Goal: Check status: Check status

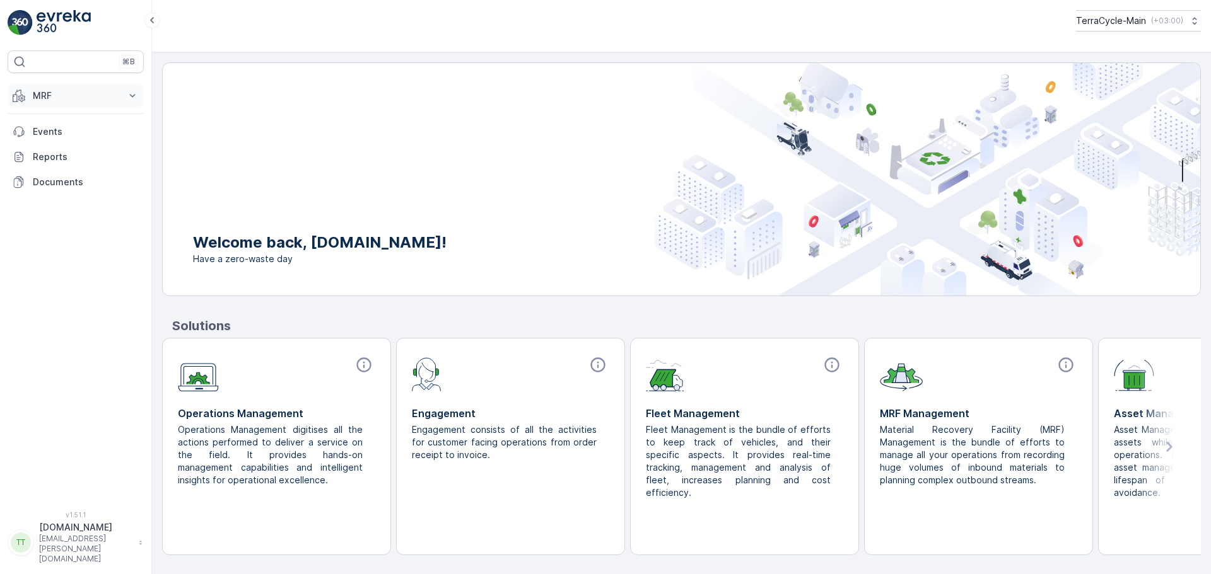
click at [123, 93] on button "MRF" at bounding box center [76, 95] width 136 height 25
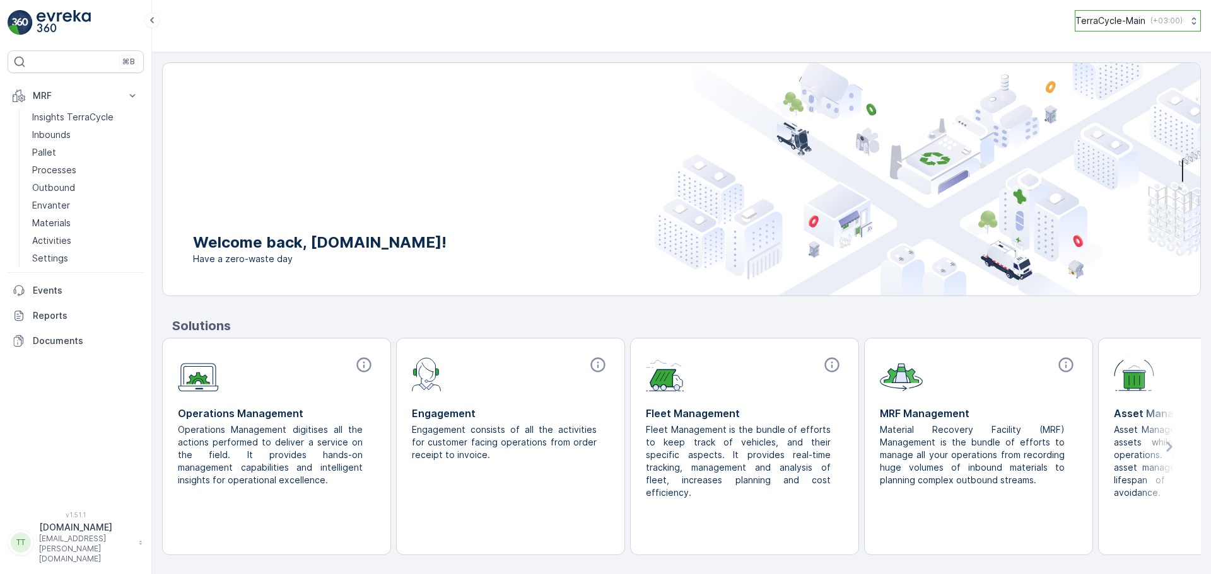
click at [1106, 17] on p "TerraCycle-Main" at bounding box center [1110, 21] width 70 height 13
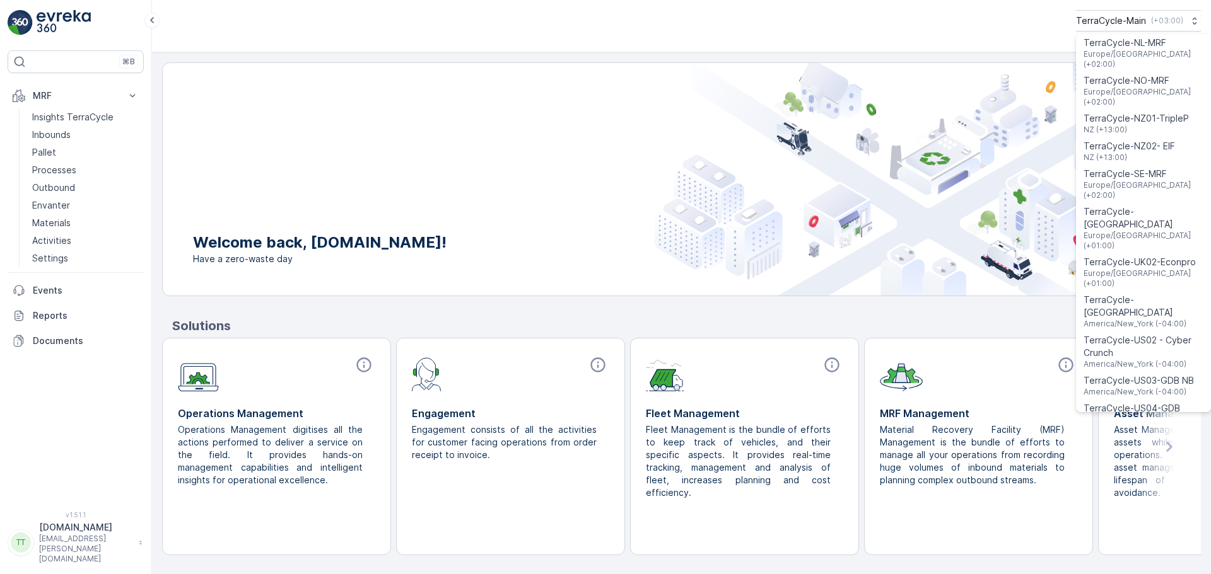
scroll to position [1007, 0]
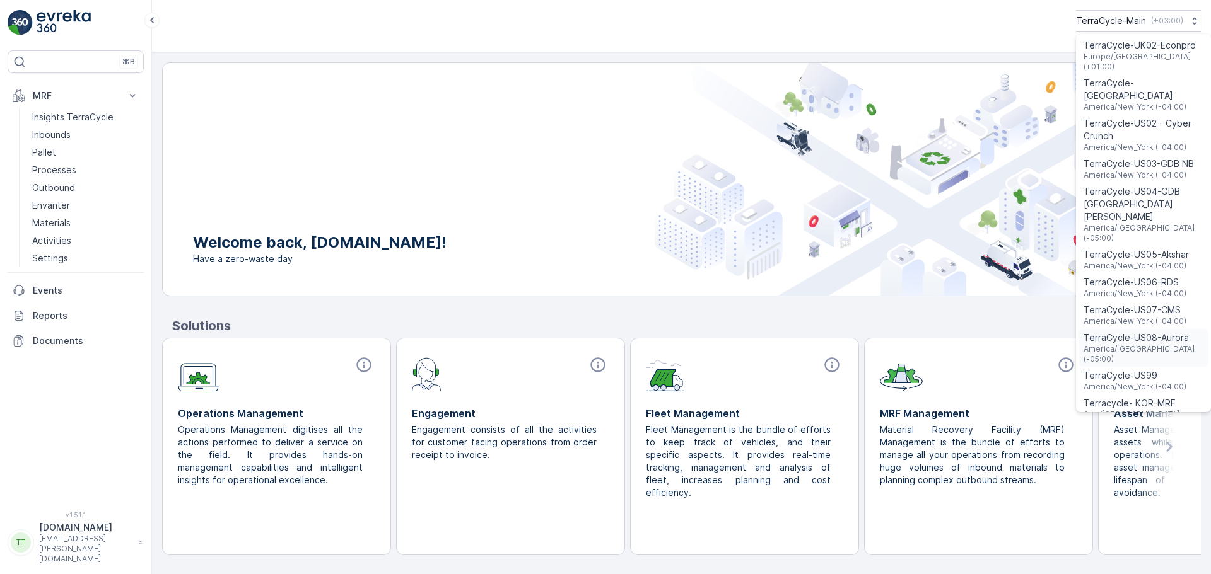
click at [1121, 344] on span "America/Chicago (-05:00)" at bounding box center [1143, 354] width 120 height 20
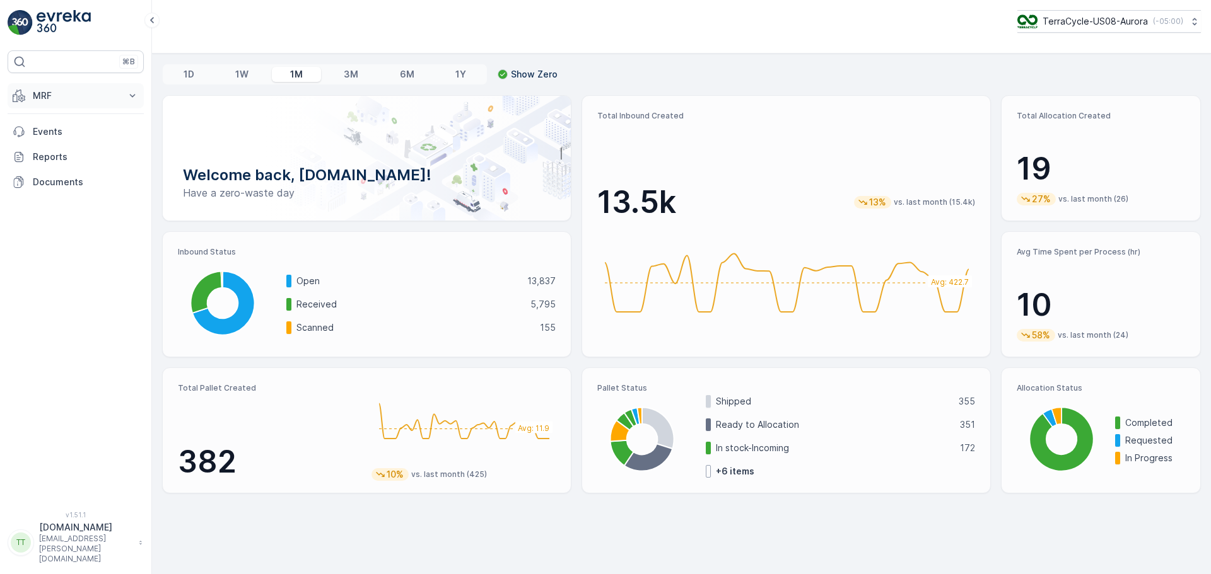
click at [54, 99] on p "MRF" at bounding box center [76, 96] width 86 height 13
click at [54, 153] on p "Pallet" at bounding box center [44, 152] width 24 height 13
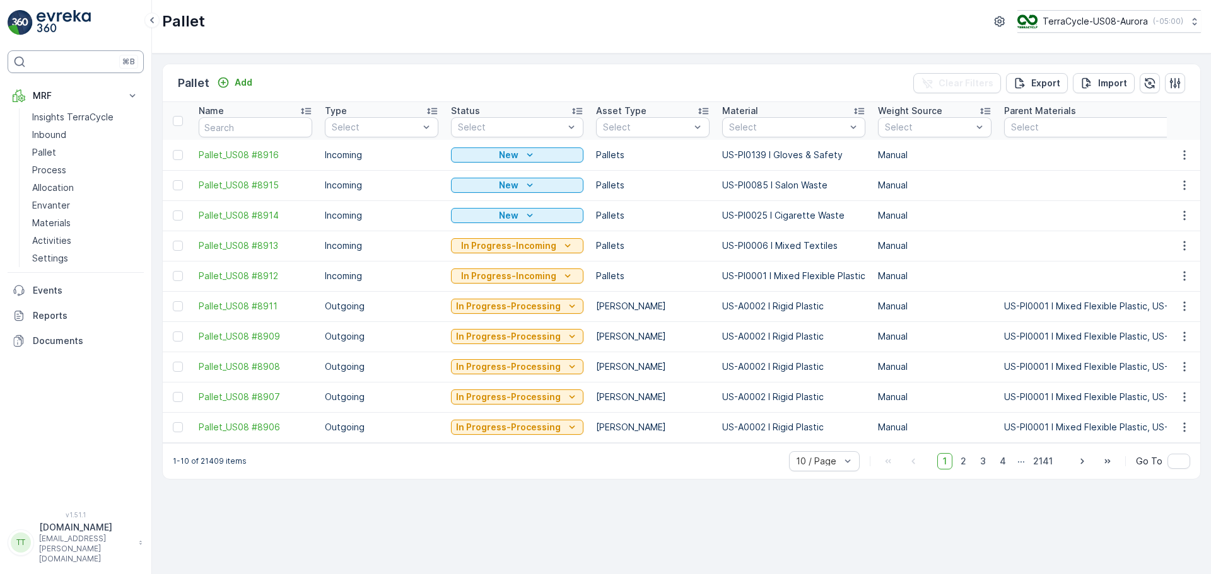
click at [64, 62] on div "⌘B" at bounding box center [76, 61] width 136 height 23
click at [261, 130] on input "text" at bounding box center [256, 127] width 114 height 20
type input "sc4909"
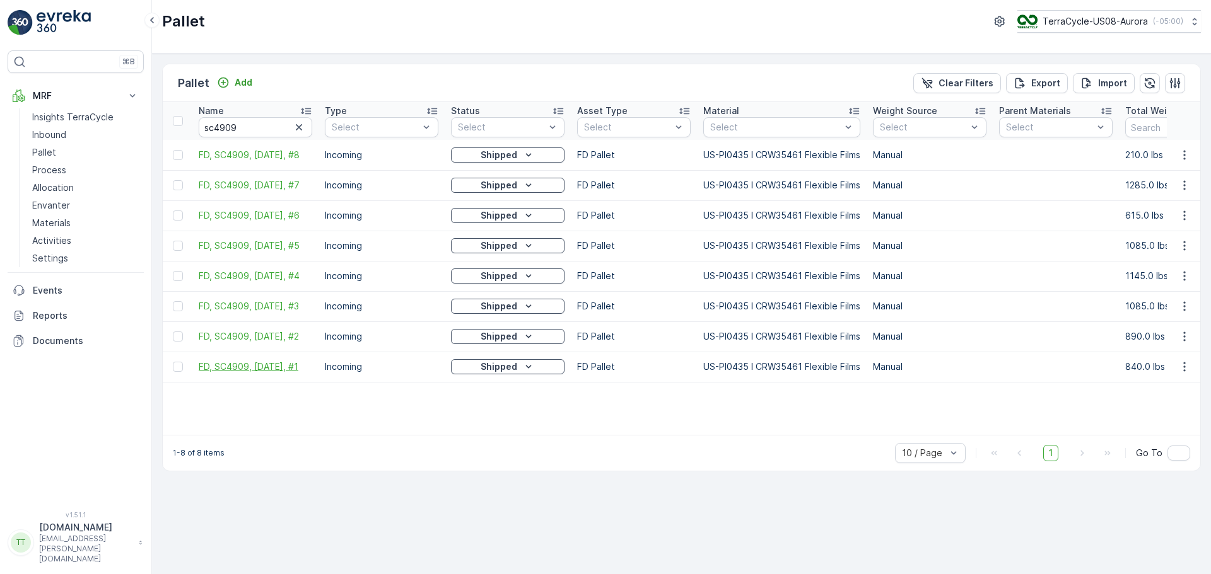
click at [269, 364] on span "FD, SC4909, [DATE], #1" at bounding box center [256, 367] width 114 height 13
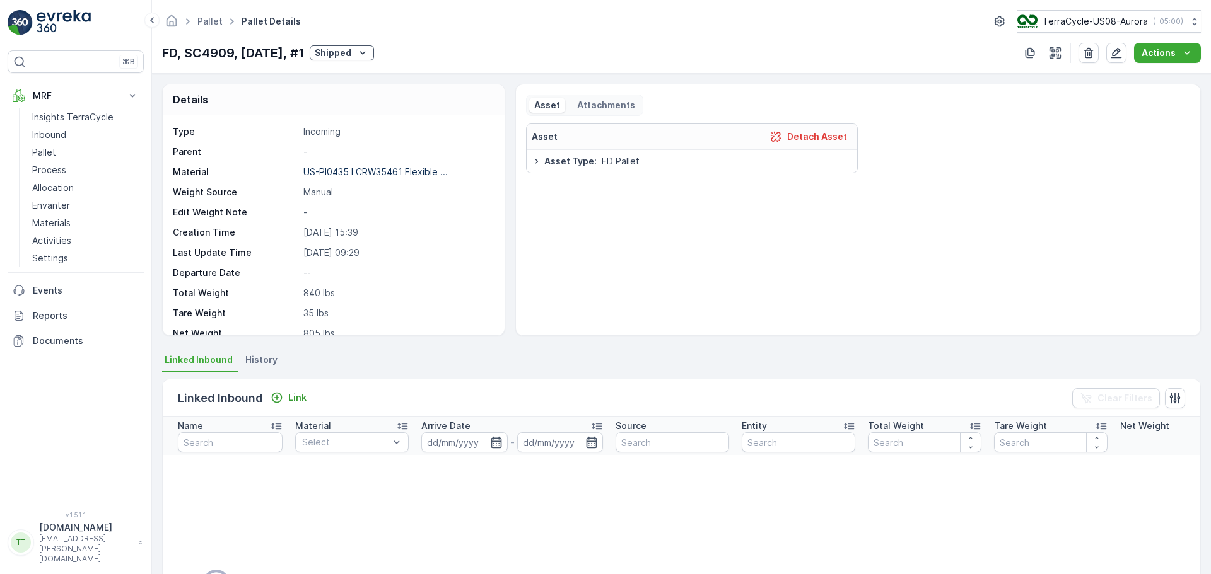
click at [263, 366] on li "History" at bounding box center [263, 361] width 40 height 21
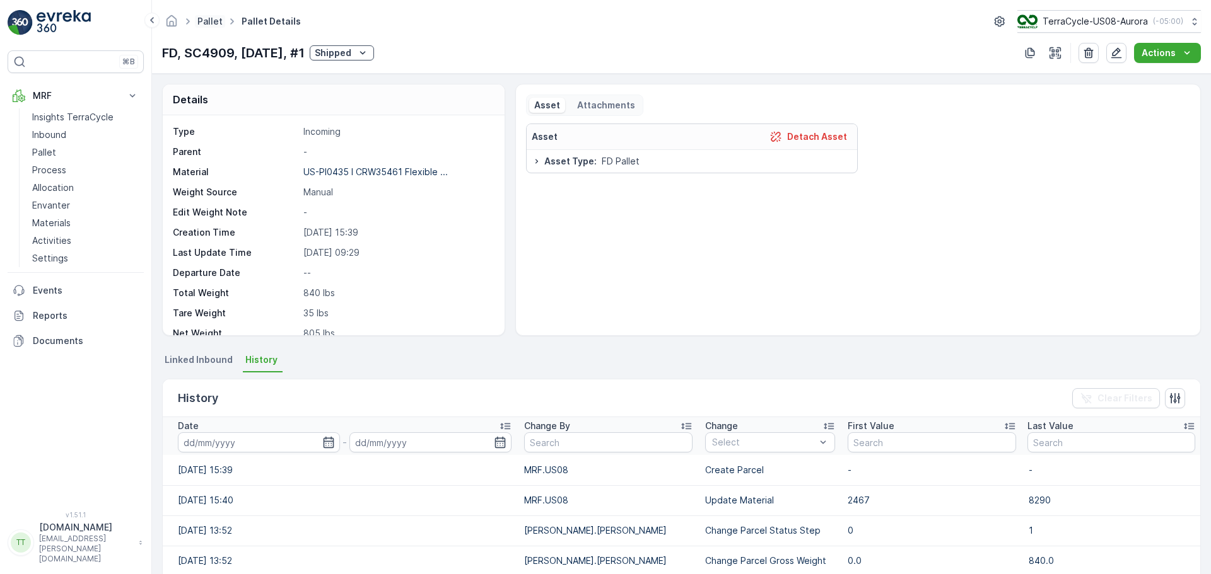
click at [206, 21] on link "Pallet" at bounding box center [209, 21] width 25 height 11
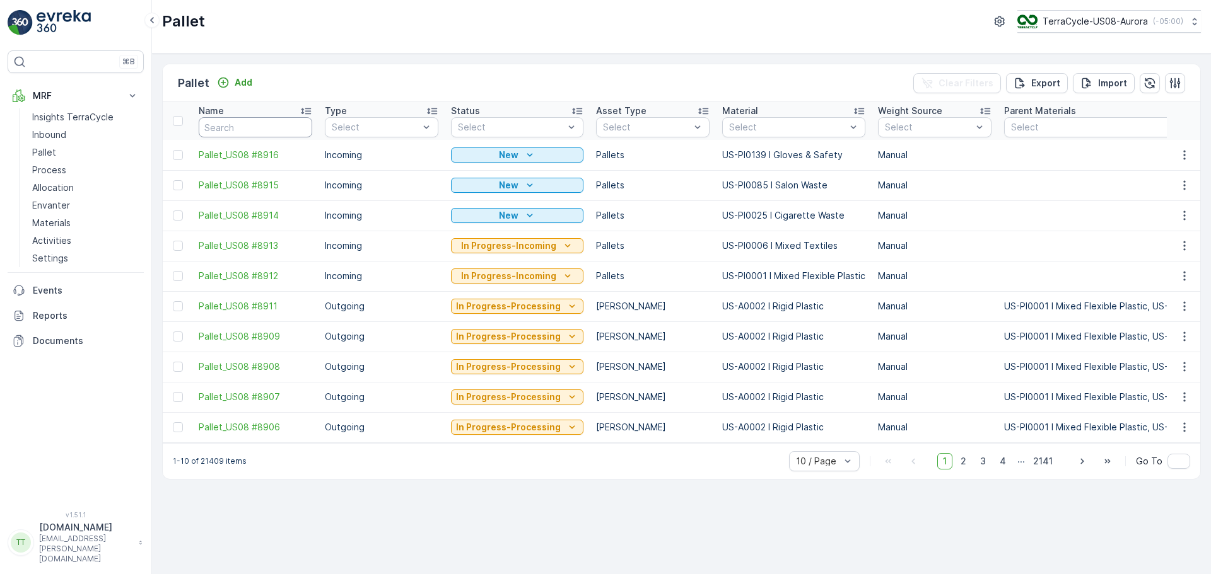
click at [254, 131] on input "text" at bounding box center [256, 127] width 114 height 20
type input "crw35461"
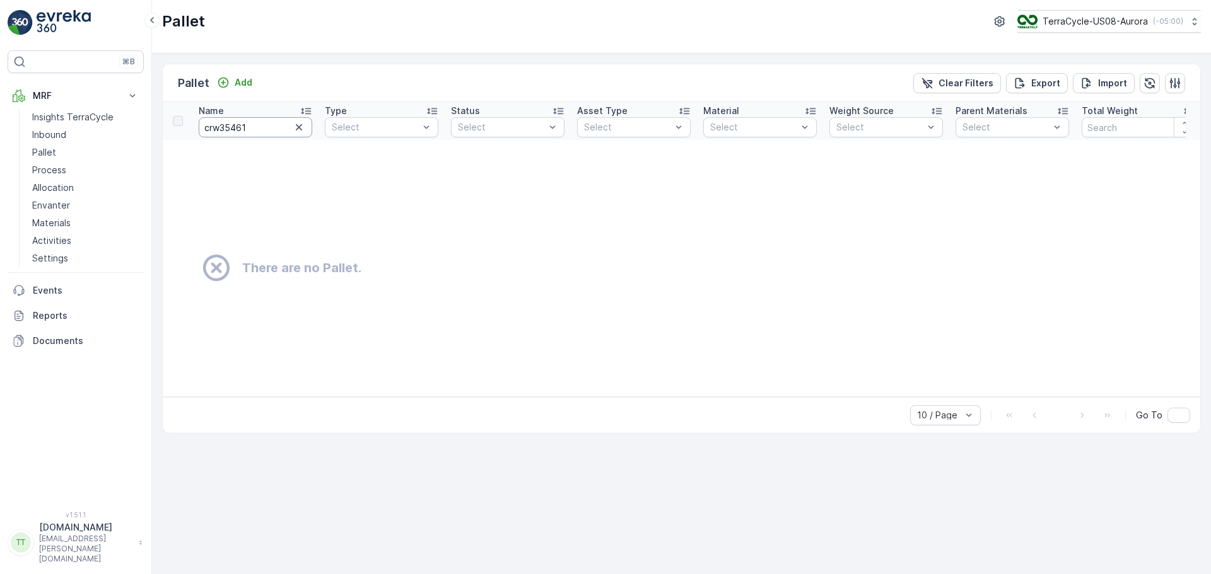
click at [254, 131] on input "crw35461" at bounding box center [256, 127] width 114 height 20
type input "c"
type input "35461"
click at [254, 131] on input "35461" at bounding box center [256, 127] width 114 height 20
drag, startPoint x: 254, startPoint y: 126, endPoint x: 74, endPoint y: 117, distance: 180.6
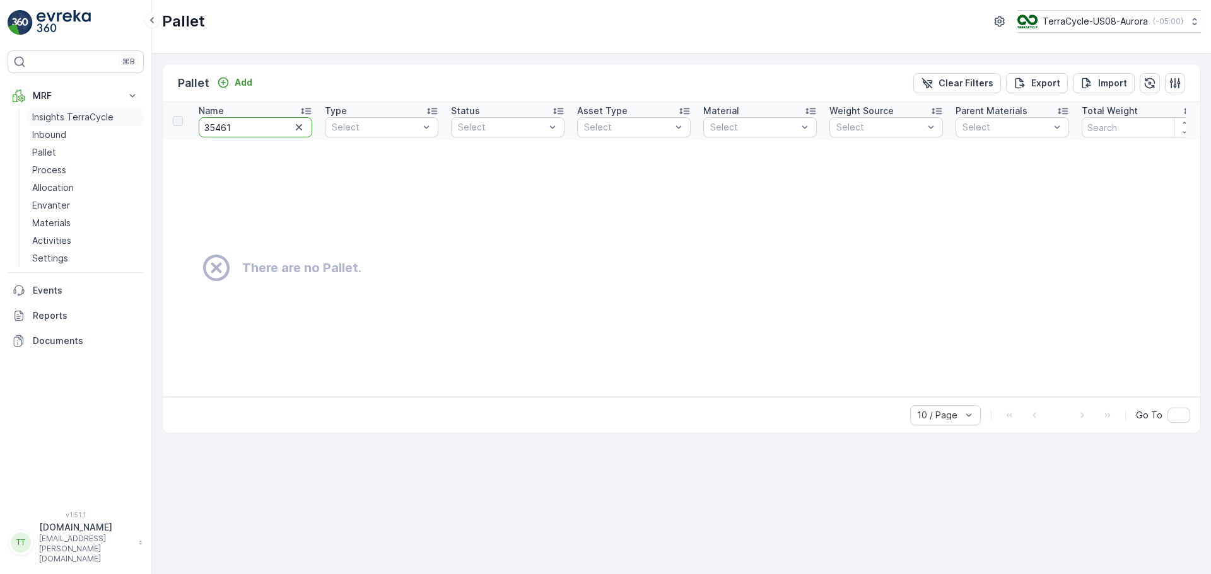
click at [74, 117] on div "⌘B MRF Insights TerraCycle Inbound Pallet Process Allocation Envanter Materials…" at bounding box center [605, 287] width 1211 height 574
type input "4909"
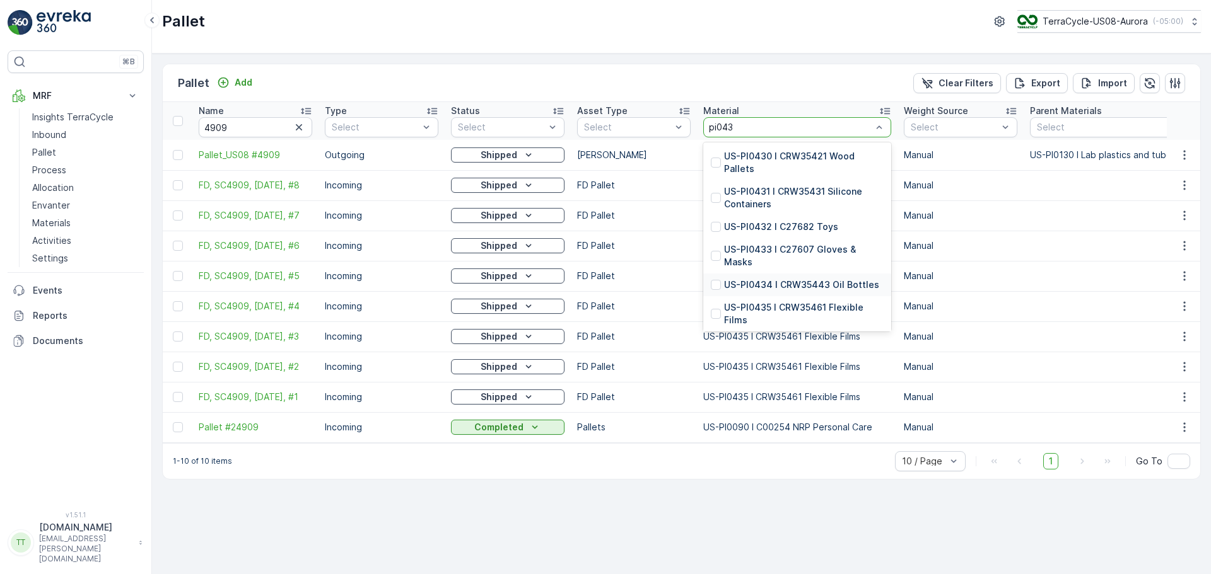
type input "pi0435"
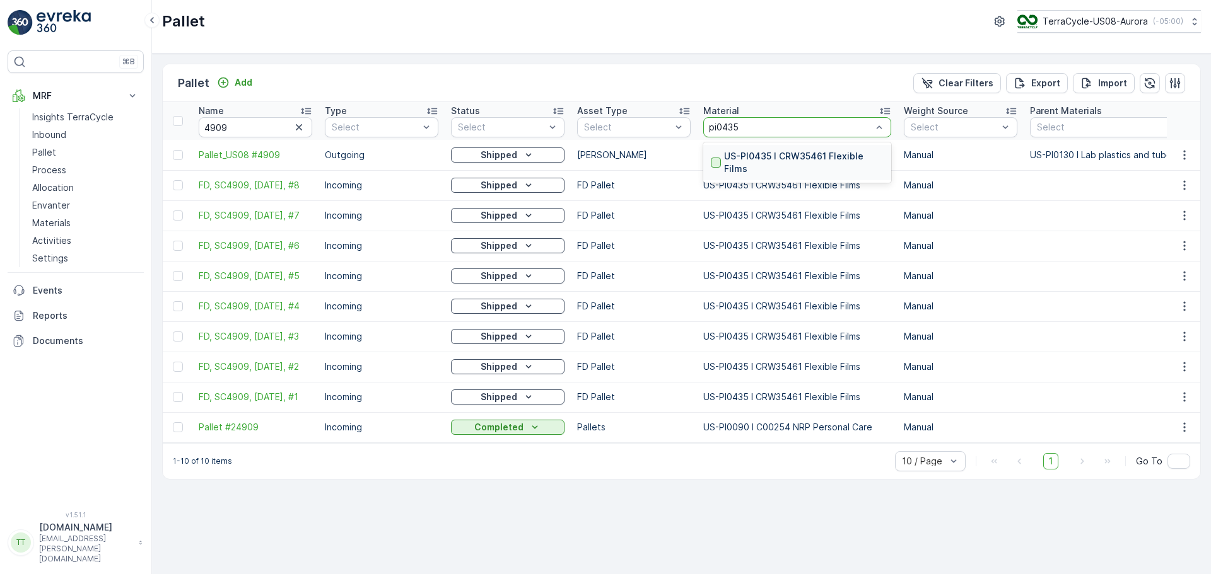
click at [715, 166] on div at bounding box center [716, 163] width 10 height 10
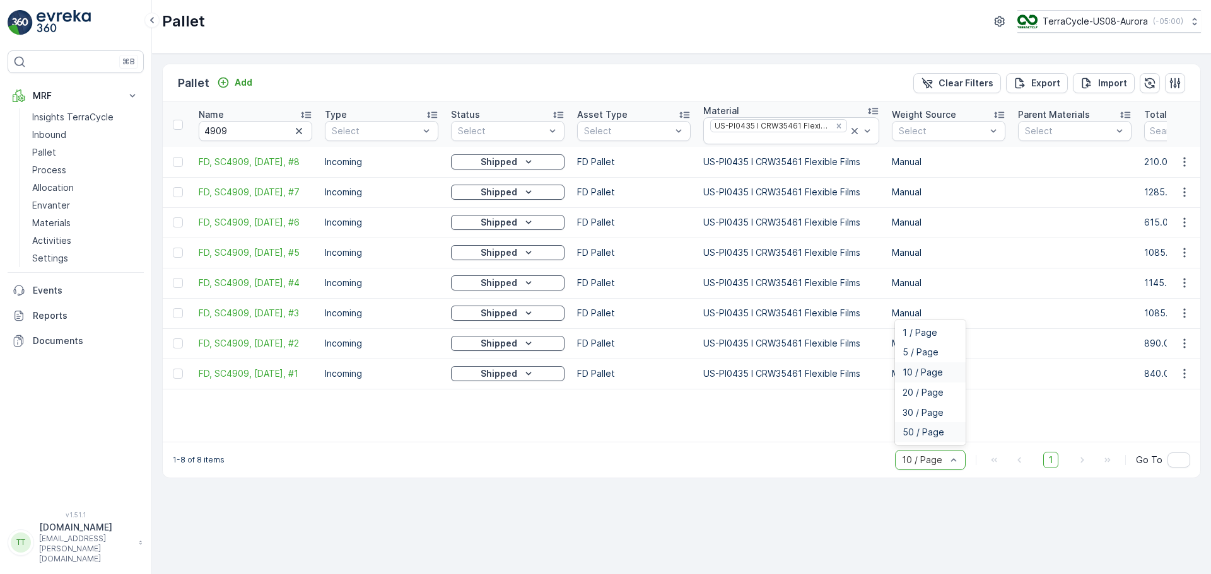
click at [948, 438] on div "50 / Page" at bounding box center [929, 433] width 55 height 10
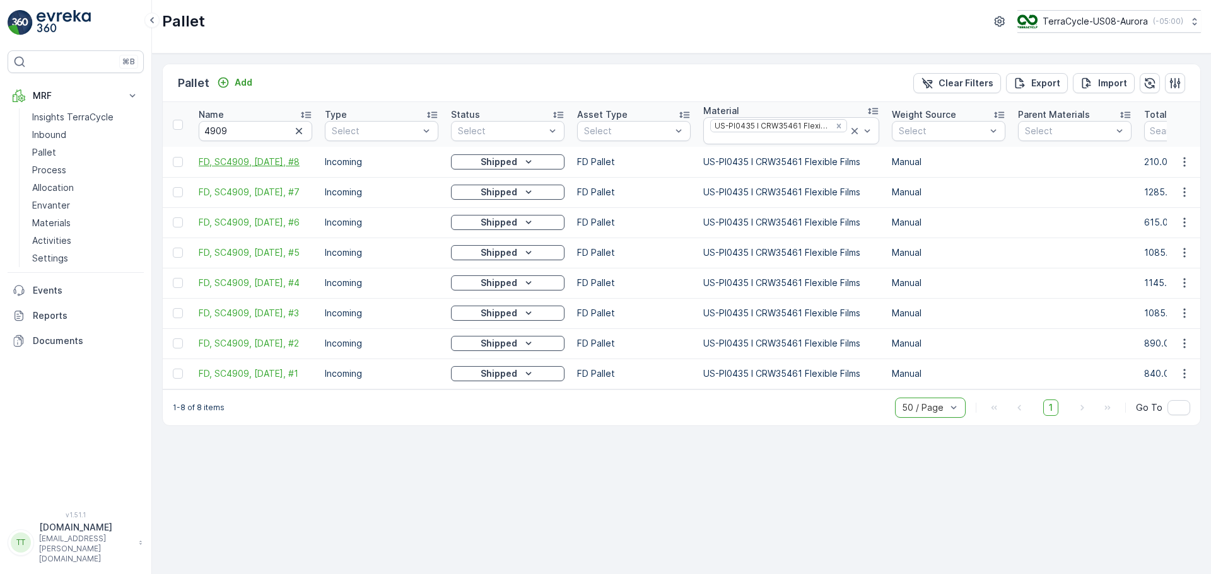
click at [240, 162] on span "FD, SC4909, [DATE], #8" at bounding box center [256, 162] width 114 height 13
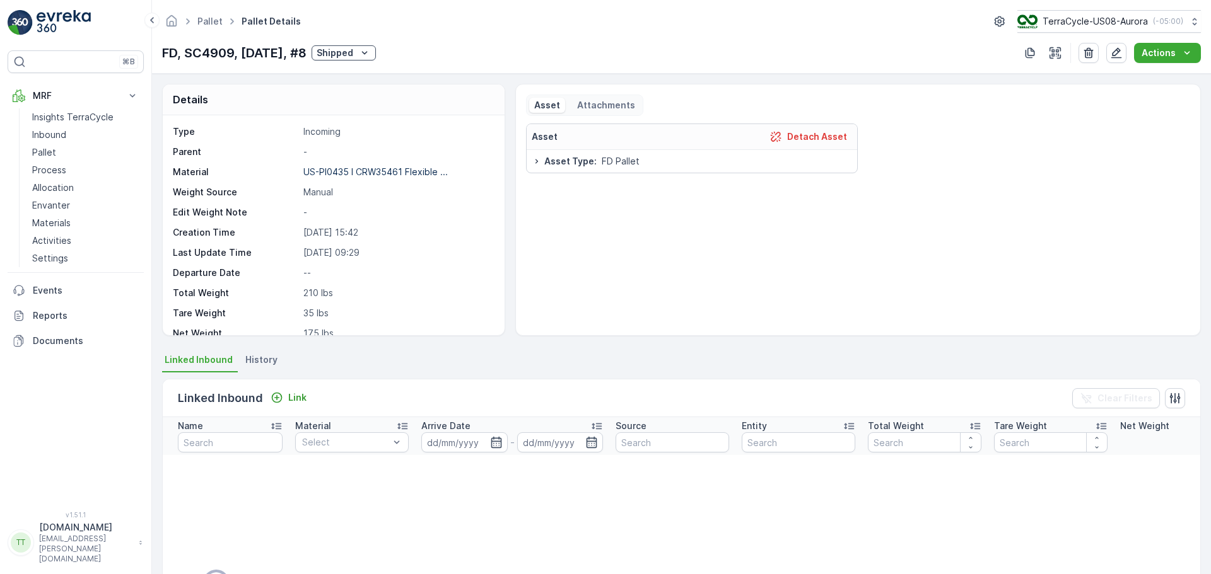
click at [267, 366] on li "History" at bounding box center [263, 361] width 40 height 21
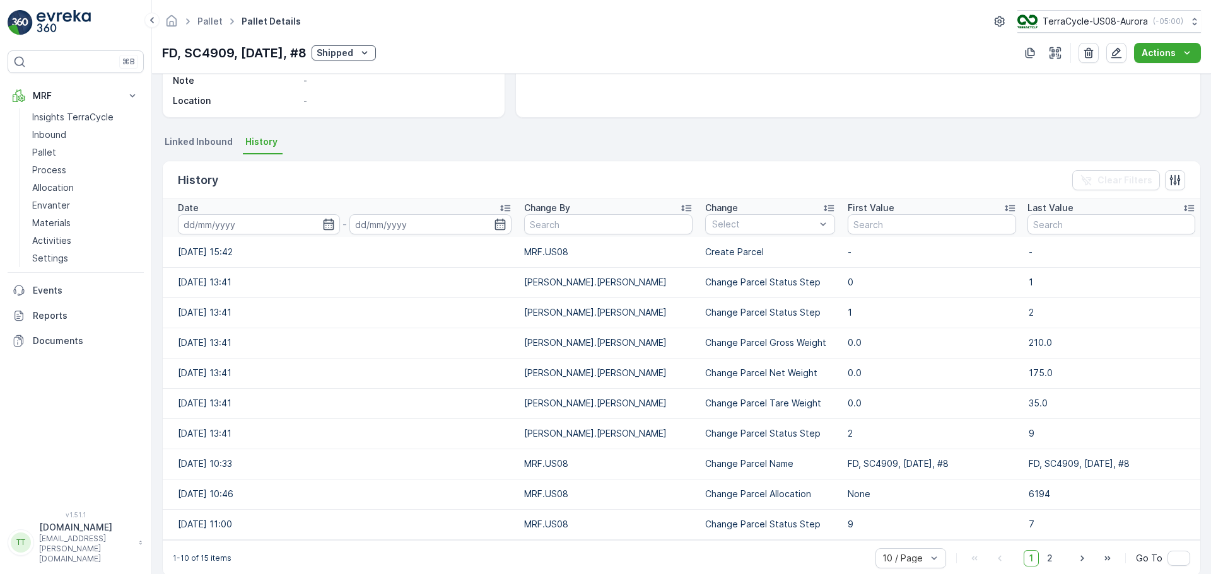
scroll to position [237, 0]
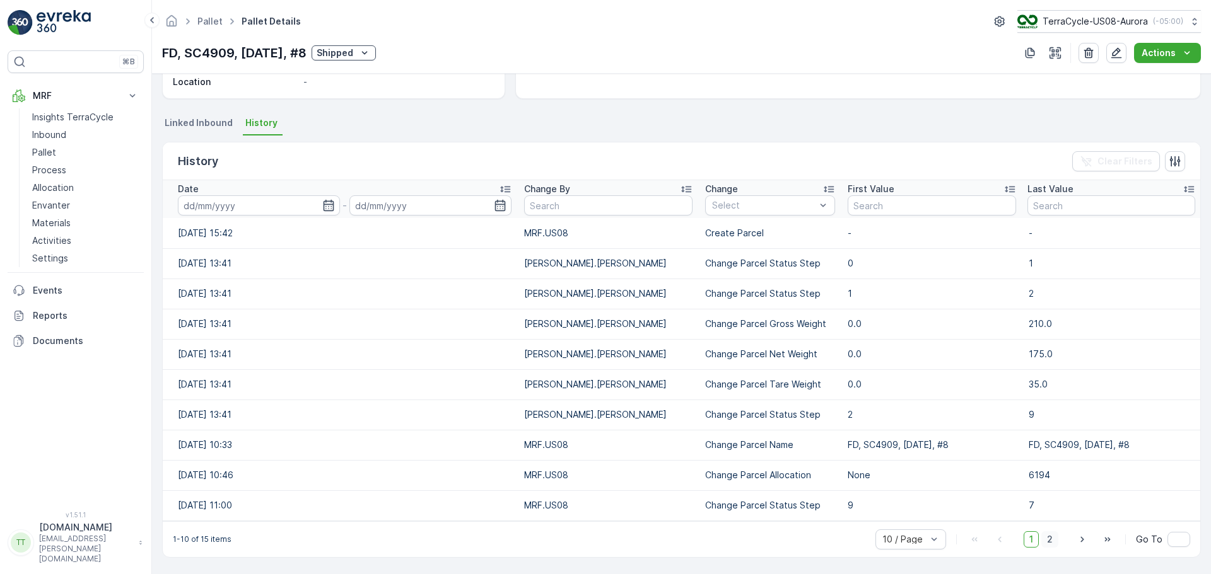
click at [1051, 538] on span "2" at bounding box center [1049, 540] width 17 height 16
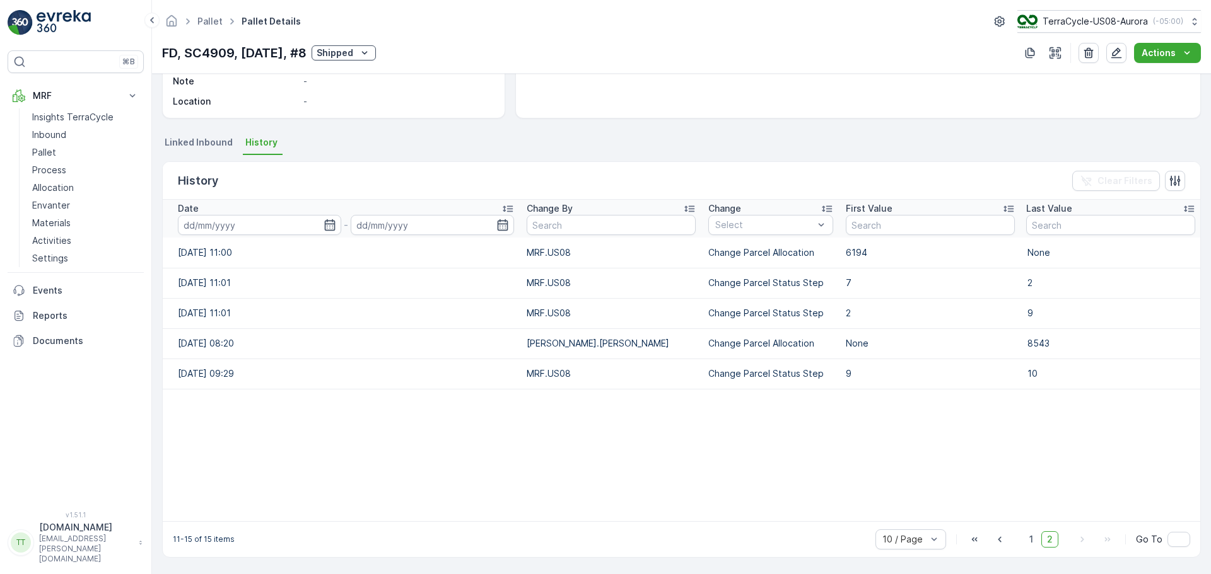
scroll to position [218, 0]
click at [539, 378] on td "MRF.US08" at bounding box center [611, 374] width 182 height 30
click at [687, 373] on td "MRF.US08" at bounding box center [611, 374] width 182 height 30
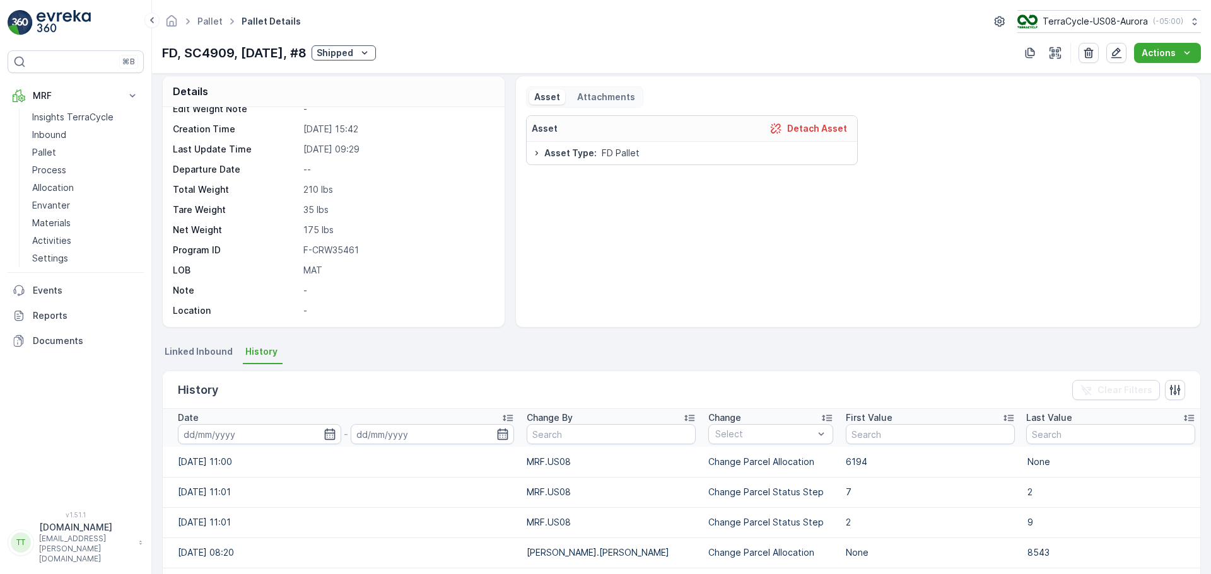
scroll to position [0, 0]
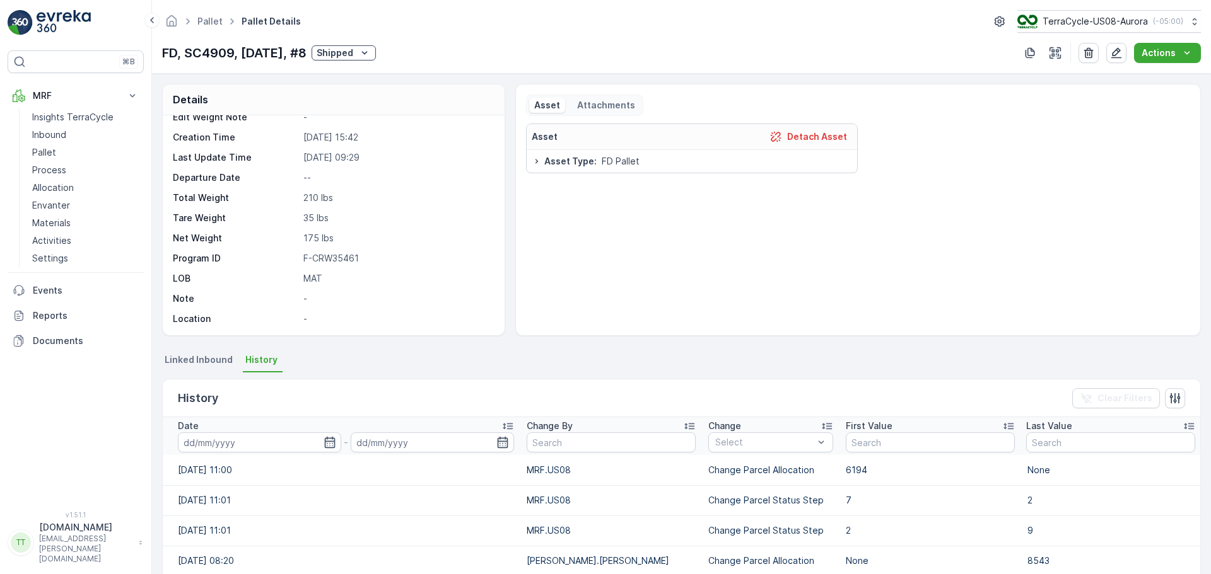
click at [607, 93] on div "Asset Attachments Asset Detach Asset Asset Type : FD Pallet" at bounding box center [857, 210] width 685 height 252
click at [602, 105] on p "Attachments" at bounding box center [605, 105] width 60 height 13
click at [545, 103] on p "Asset" at bounding box center [547, 105] width 26 height 13
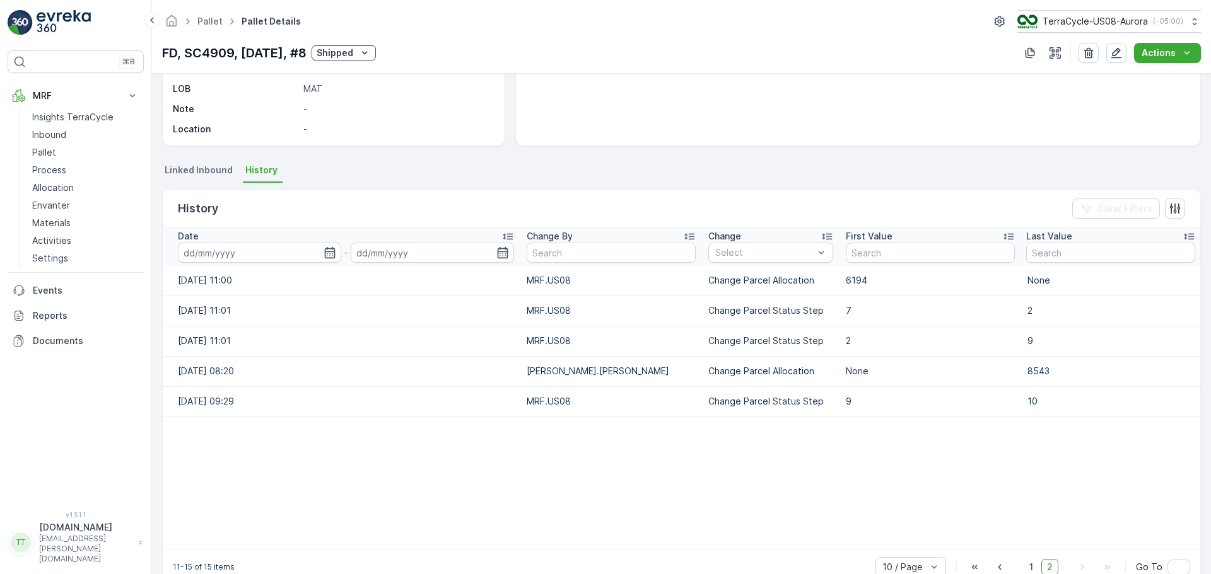
scroll to position [218, 0]
